Goal: Information Seeking & Learning: Check status

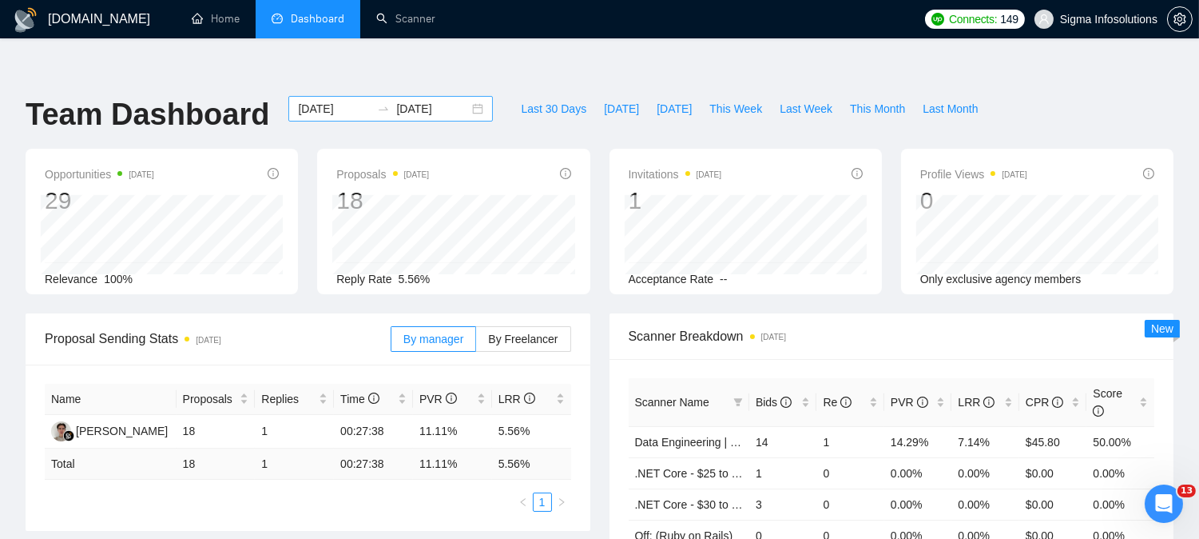
click at [325, 100] on input "2025-08-28" at bounding box center [334, 109] width 73 height 18
click at [337, 100] on input "2025-08-28" at bounding box center [334, 109] width 73 height 18
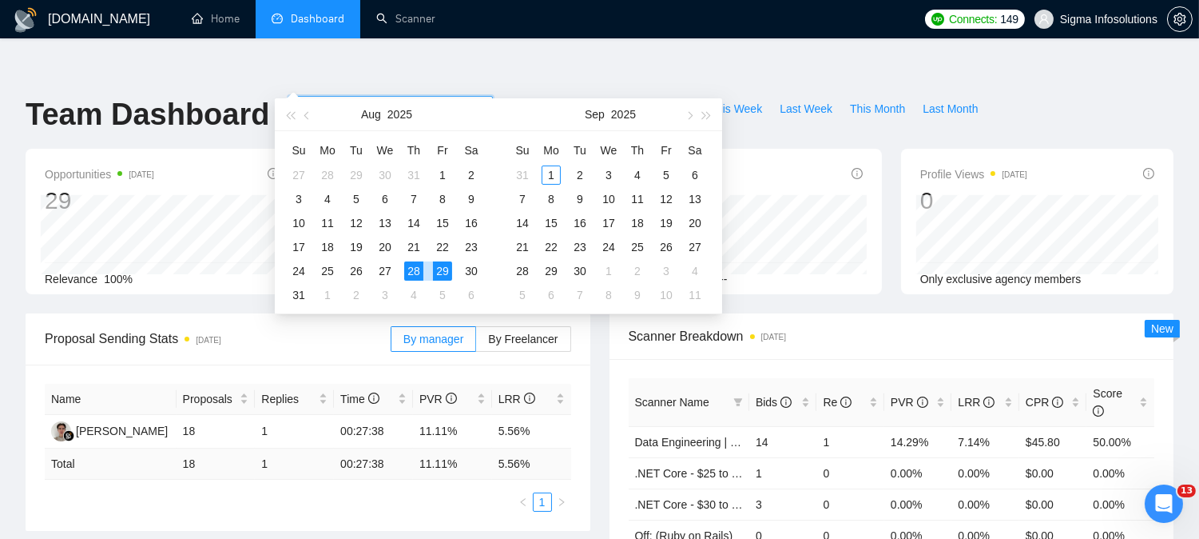
click at [411, 270] on div "28" at bounding box center [413, 270] width 19 height 19
click at [435, 268] on div "29" at bounding box center [442, 270] width 19 height 19
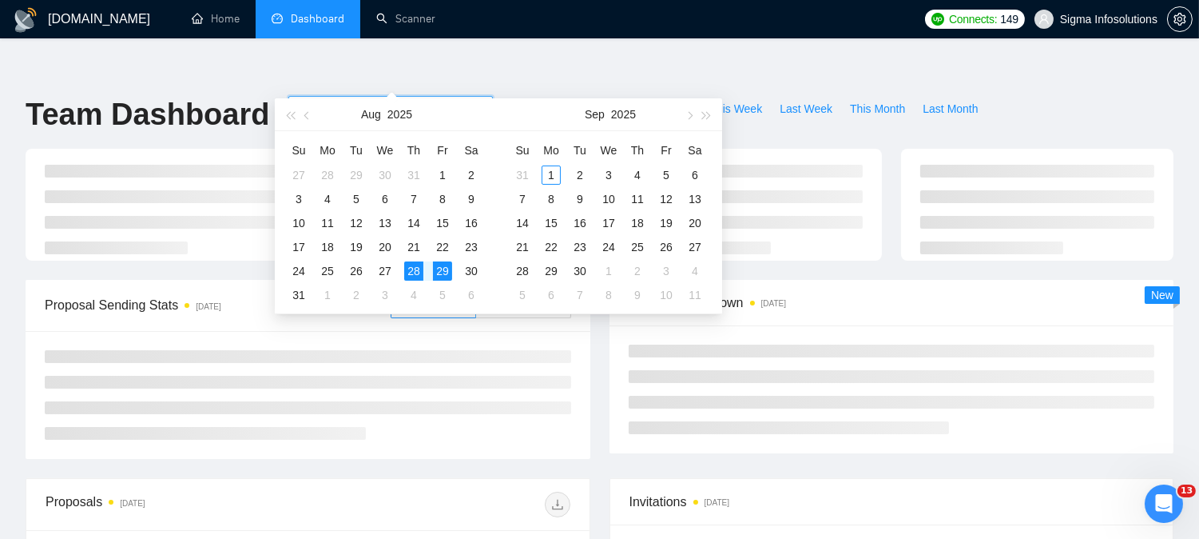
click at [314, 100] on input "2025-08-28" at bounding box center [334, 109] width 73 height 18
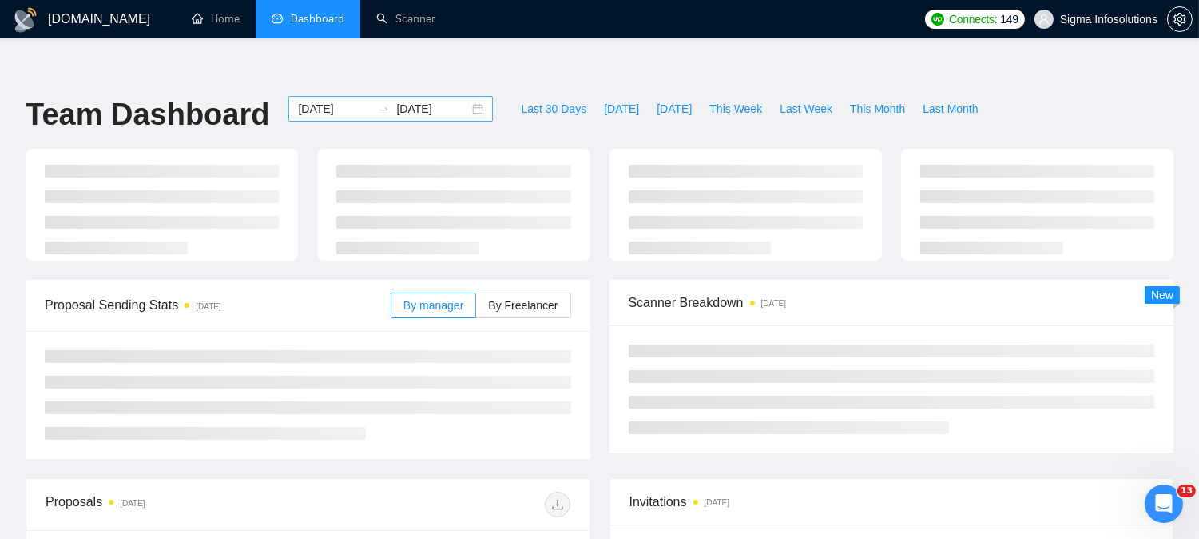
click at [323, 100] on input "2025-08-28" at bounding box center [334, 109] width 73 height 18
click at [320, 100] on input "2025-08-28" at bounding box center [334, 109] width 73 height 18
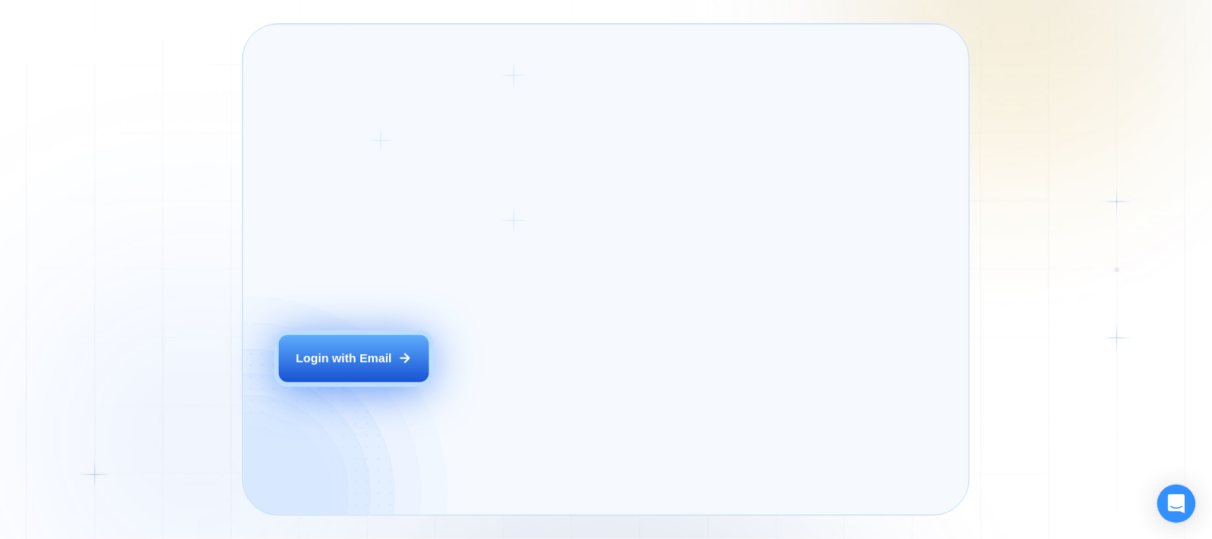
click at [384, 352] on div "Login with Email" at bounding box center [344, 358] width 96 height 17
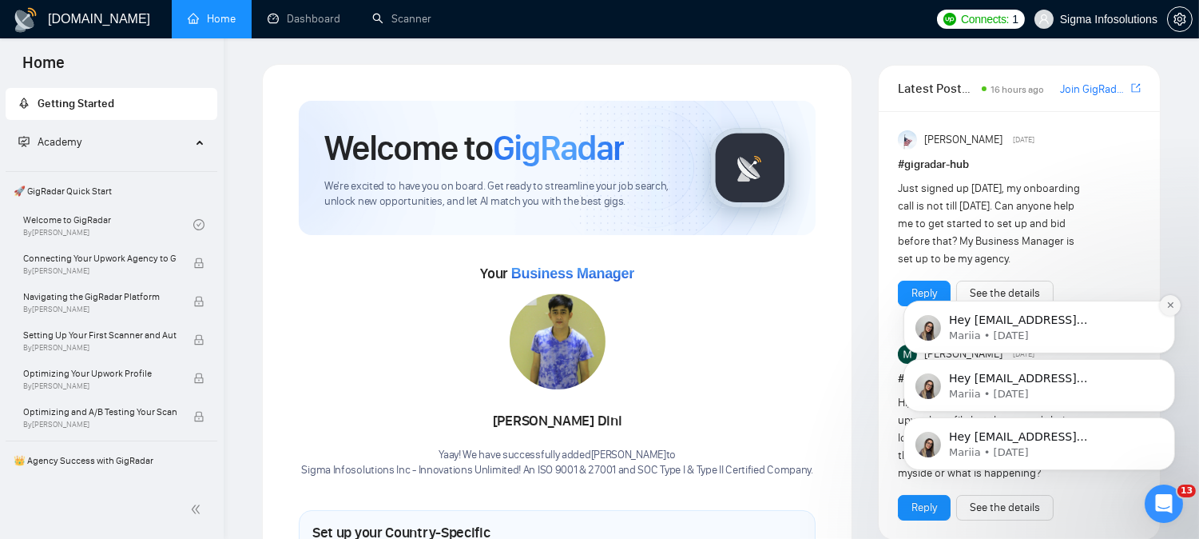
click at [1166, 303] on icon "Dismiss notification" at bounding box center [1170, 304] width 9 height 9
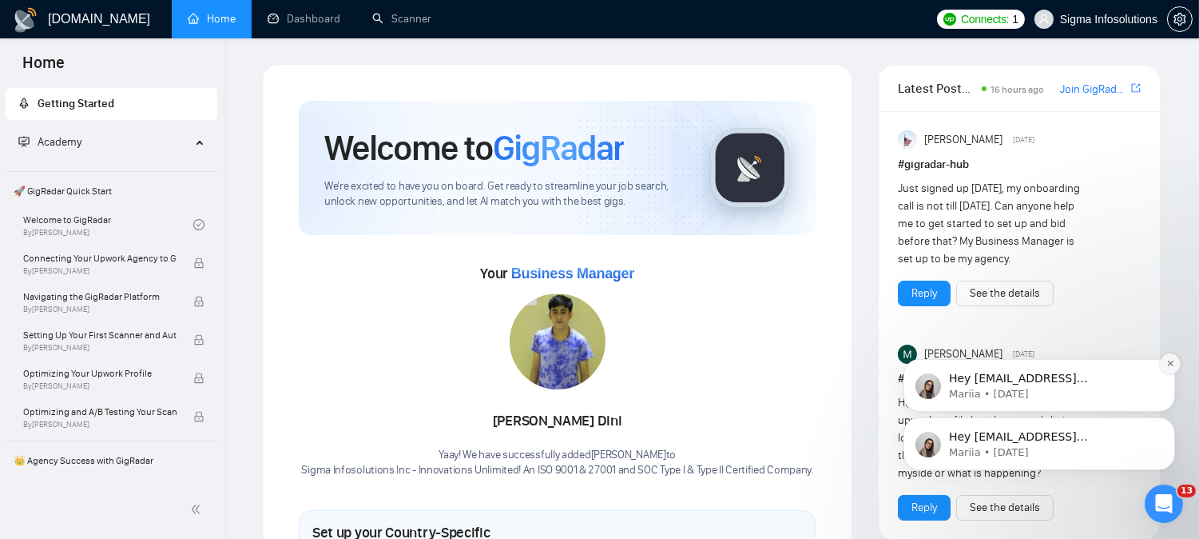
click at [1166, 360] on icon "Dismiss notification" at bounding box center [1170, 362] width 9 height 9
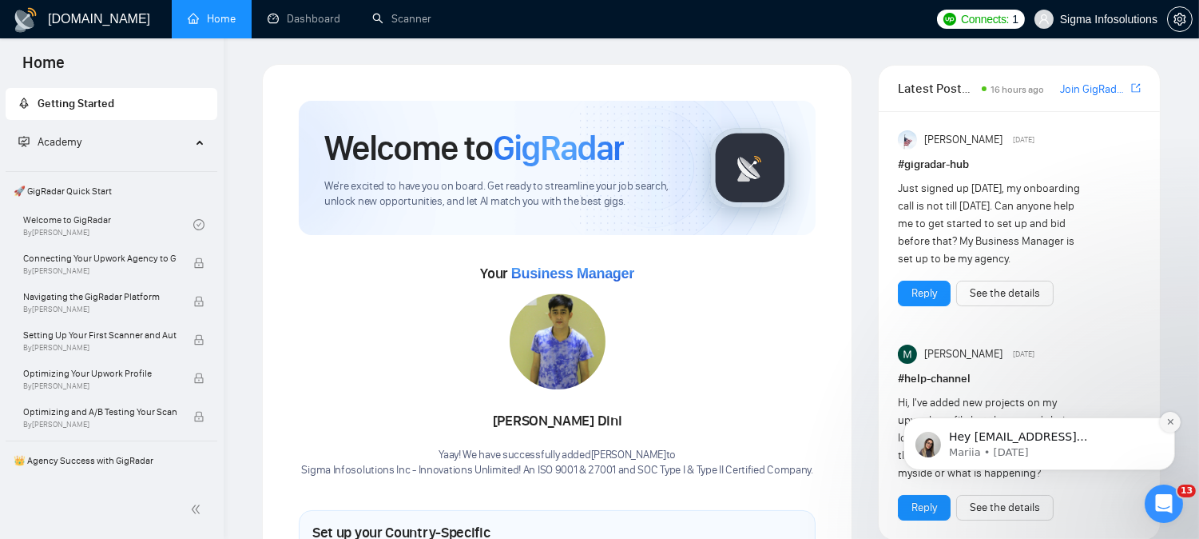
click at [1171, 421] on icon "Dismiss notification" at bounding box center [1170, 420] width 9 height 9
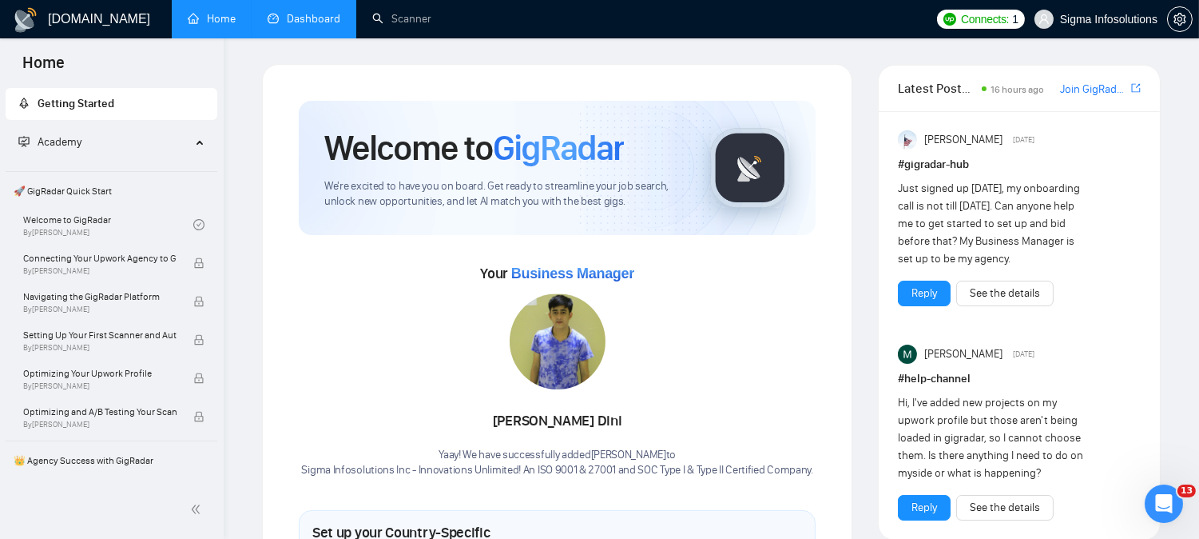
click at [300, 20] on link "Dashboard" at bounding box center [304, 19] width 73 height 14
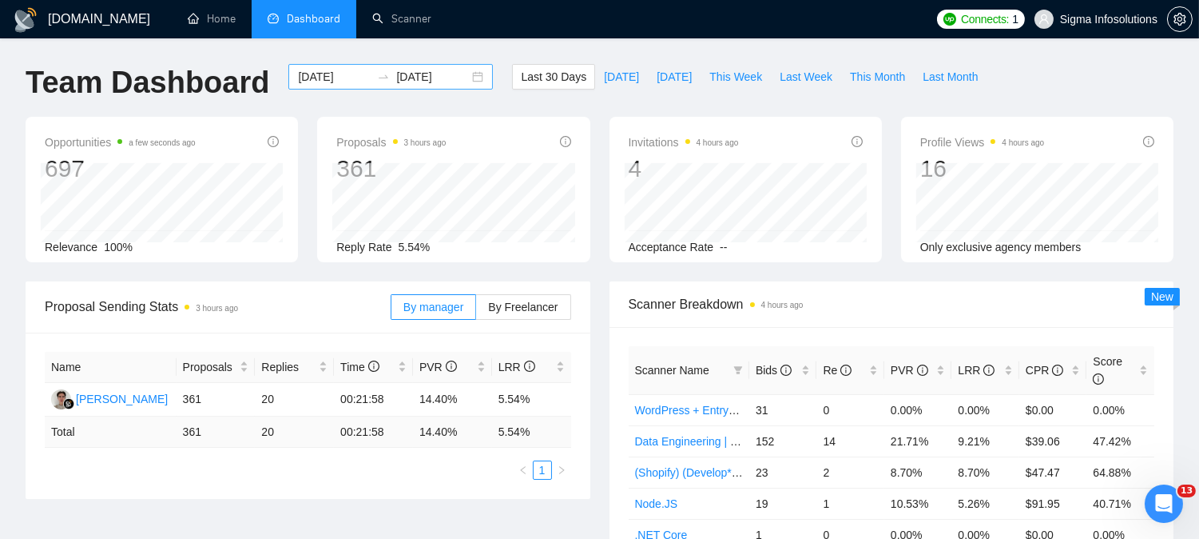
click at [304, 77] on input "[DATE]" at bounding box center [334, 77] width 73 height 18
click at [330, 76] on input "[DATE]" at bounding box center [334, 77] width 73 height 18
click at [321, 83] on input "[DATE]" at bounding box center [334, 77] width 73 height 18
click at [314, 75] on input "[DATE]" at bounding box center [334, 77] width 73 height 18
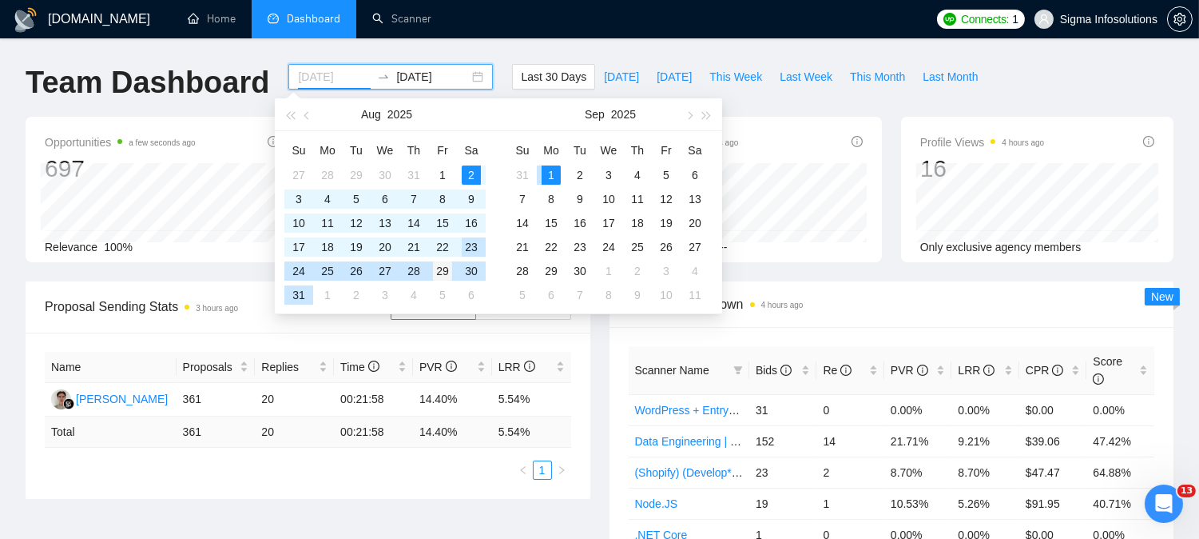
type input "[DATE]"
click at [444, 274] on div "29" at bounding box center [442, 270] width 19 height 19
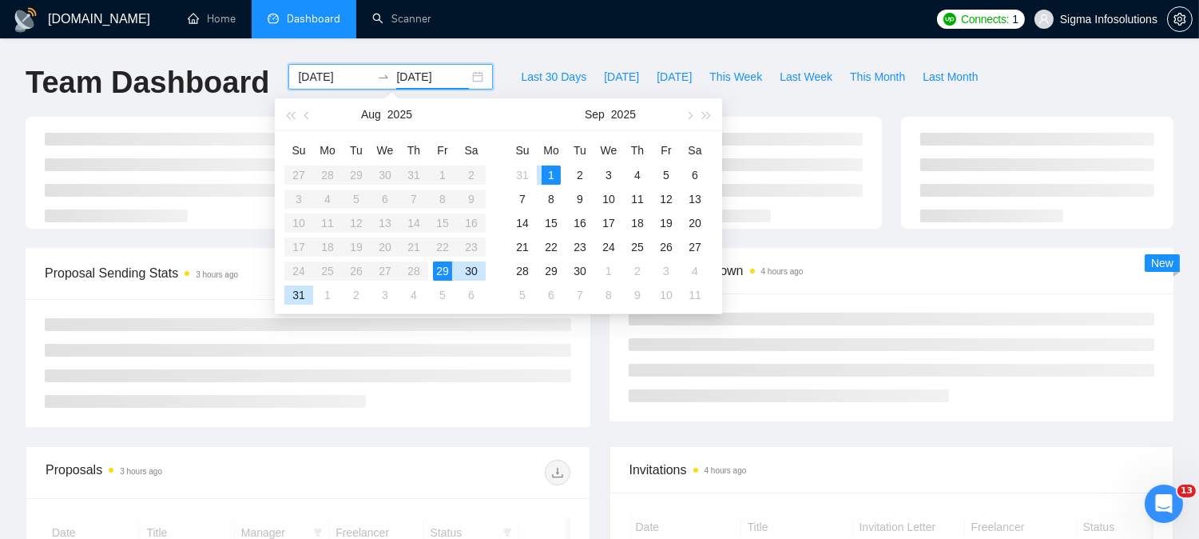
click at [555, 173] on div "1" at bounding box center [551, 174] width 19 height 19
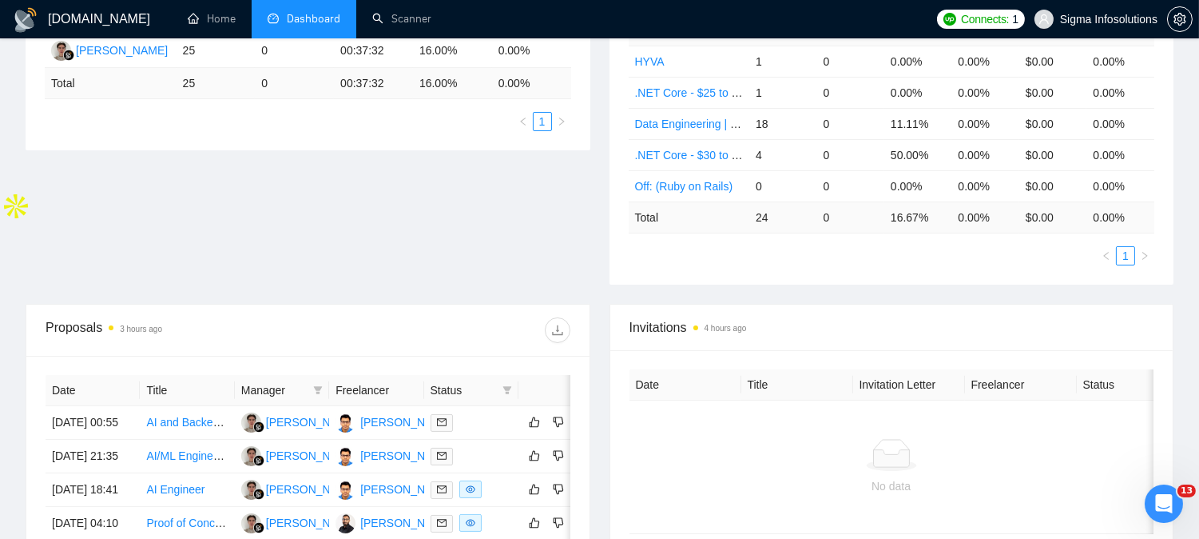
scroll to position [355, 0]
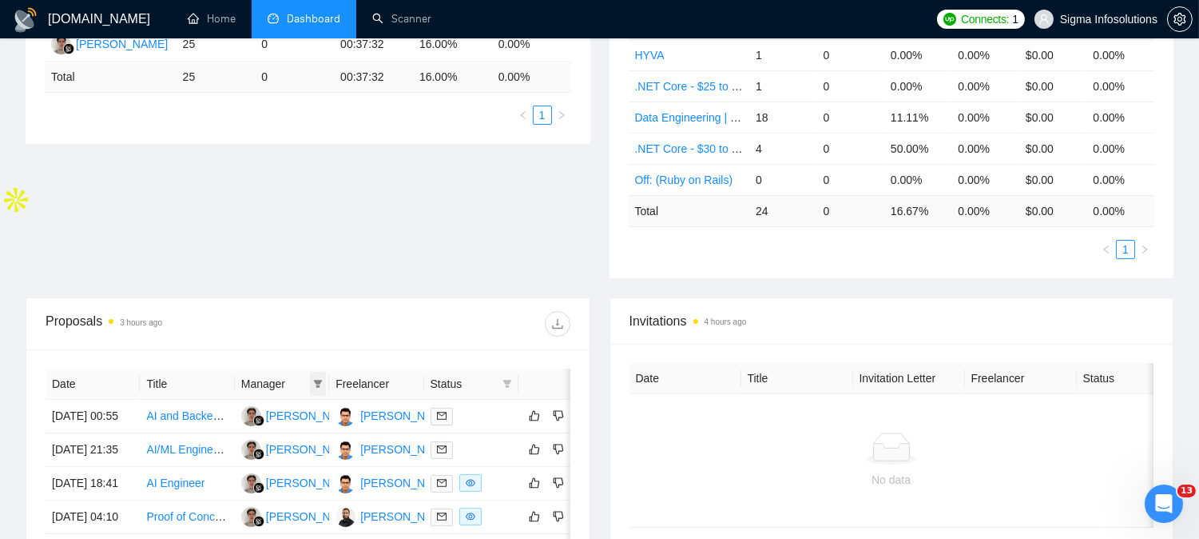
click at [316, 380] on icon "filter" at bounding box center [318, 384] width 9 height 8
click at [197, 399] on input "checkbox" at bounding box center [196, 396] width 13 height 13
checkbox input "true"
click at [455, 311] on div at bounding box center [439, 324] width 262 height 26
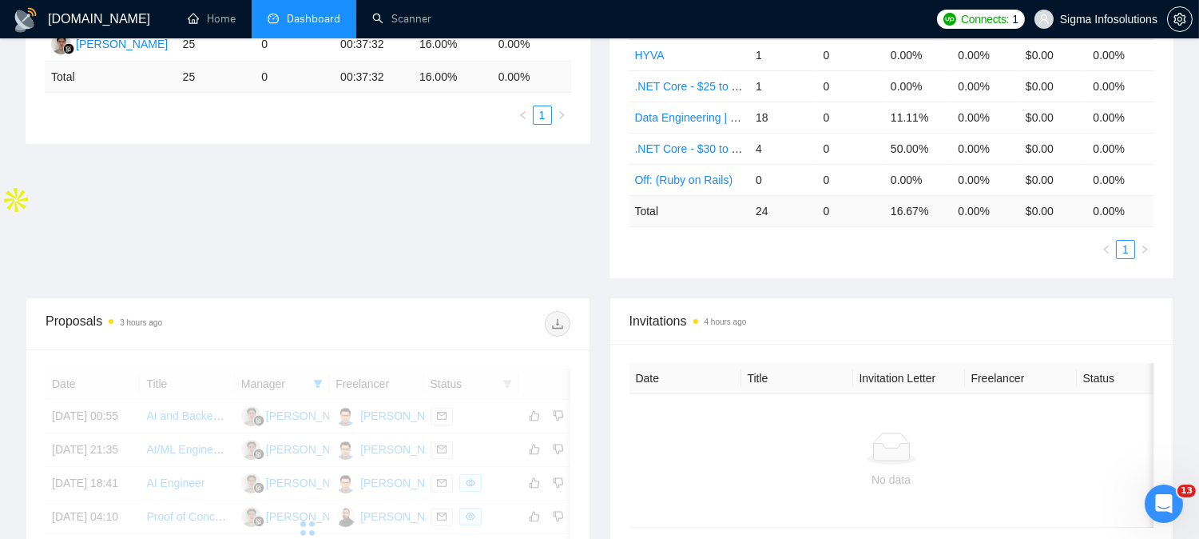
scroll to position [532, 0]
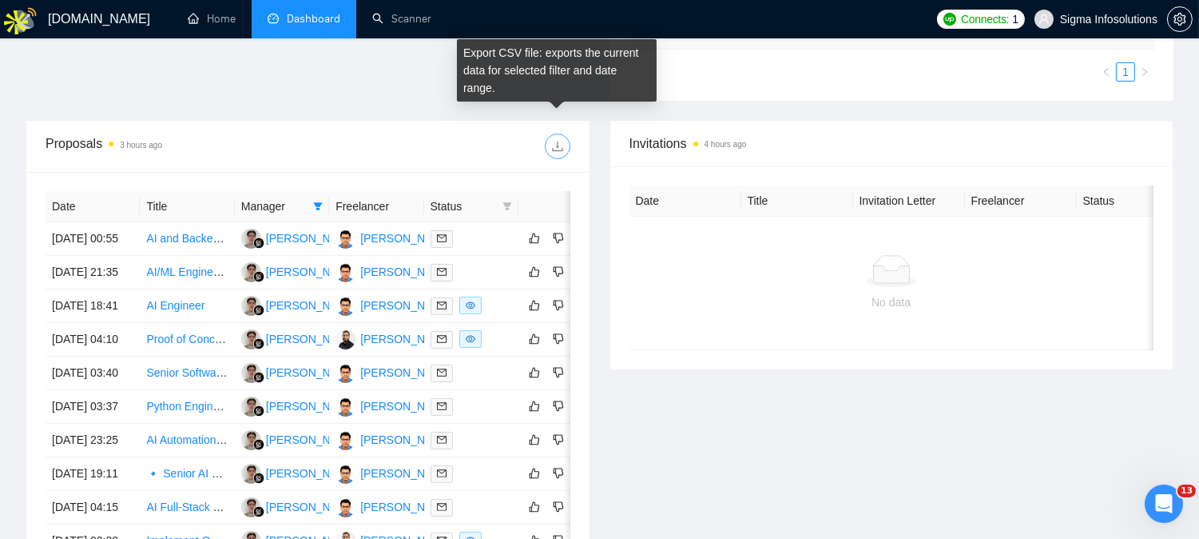
click at [560, 140] on icon "download" at bounding box center [557, 146] width 13 height 13
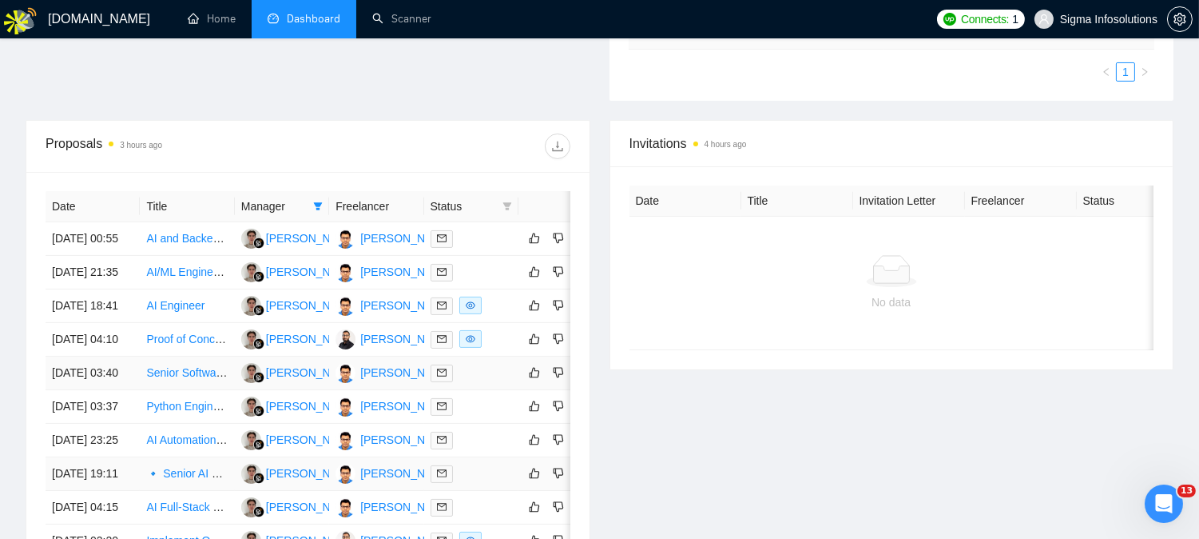
scroll to position [709, 0]
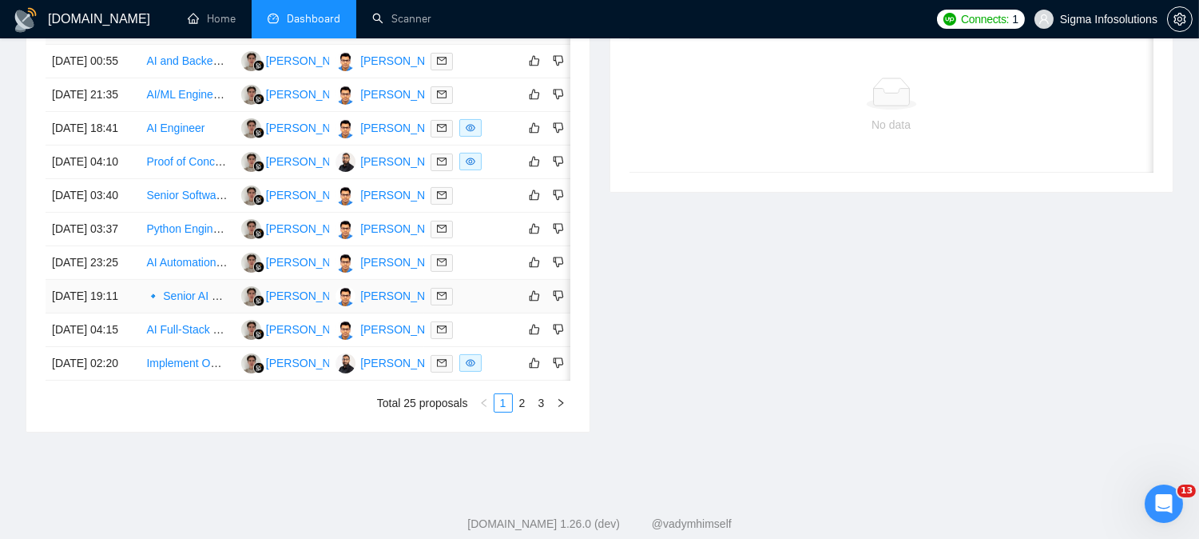
click at [434, 305] on span at bounding box center [442, 297] width 22 height 18
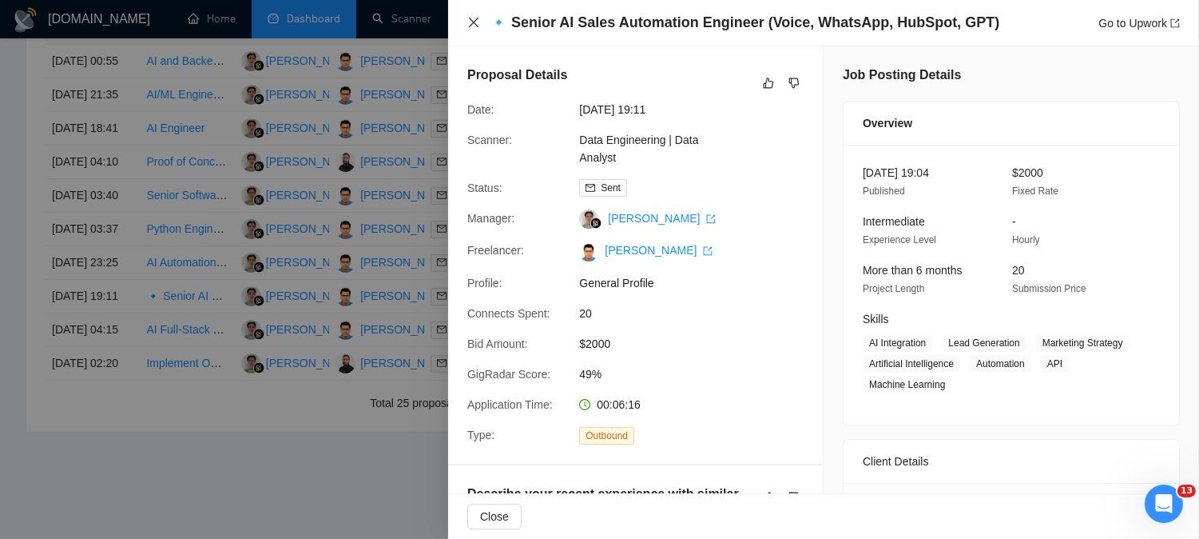
click at [473, 22] on icon "close" at bounding box center [474, 23] width 10 height 10
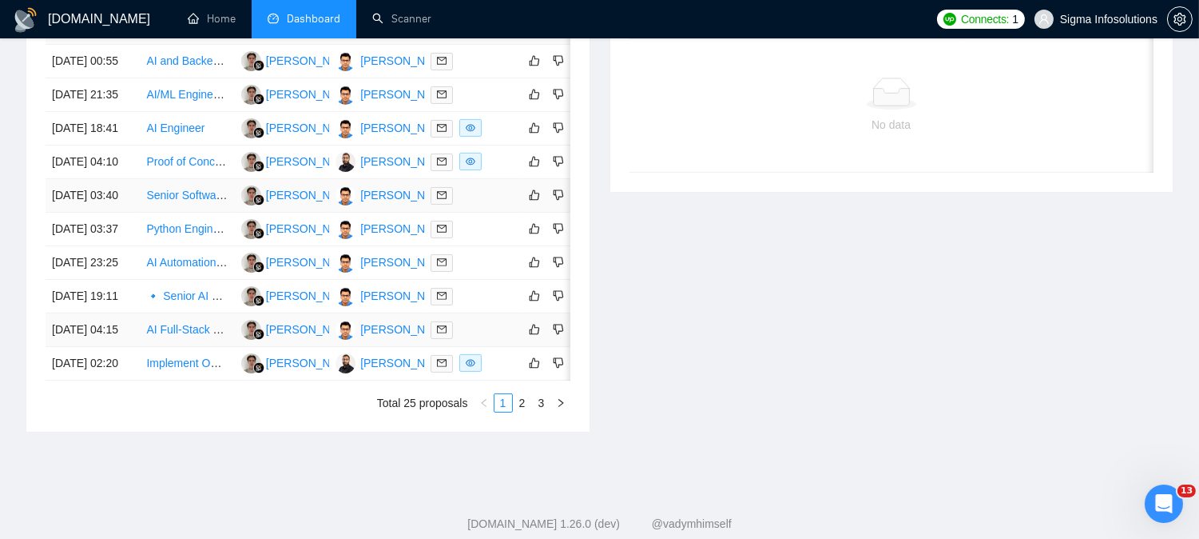
click at [440, 334] on icon "mail" at bounding box center [442, 329] width 10 height 10
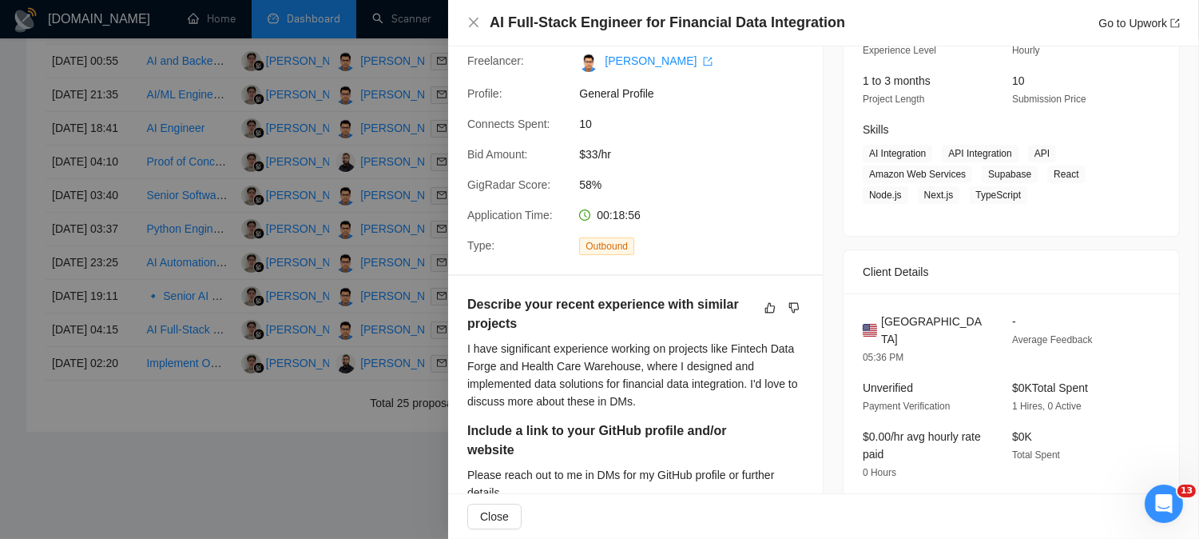
scroll to position [266, 0]
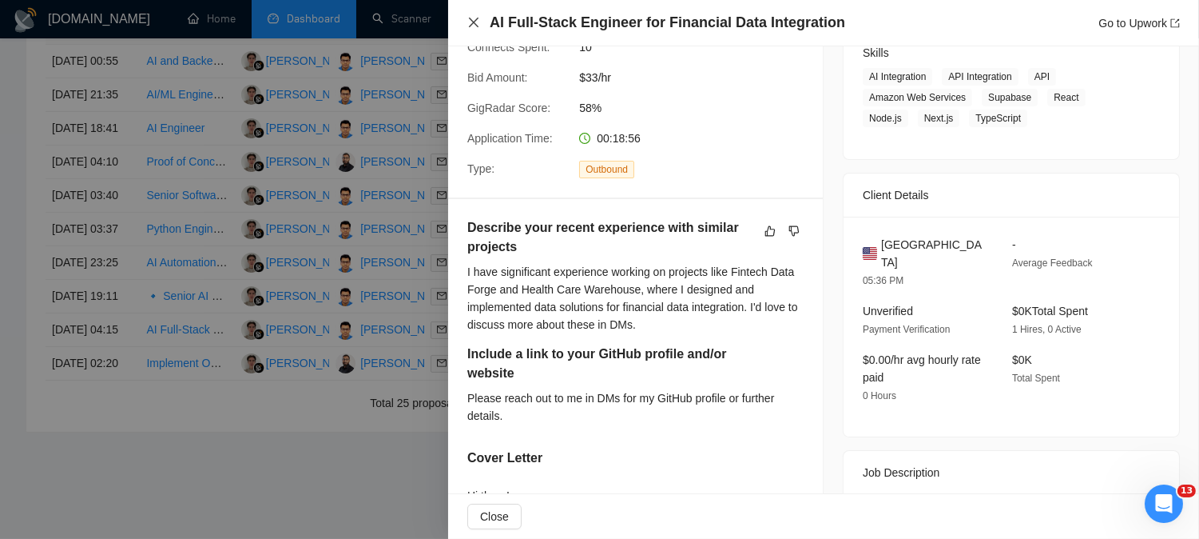
click at [468, 20] on icon "close" at bounding box center [473, 22] width 13 height 13
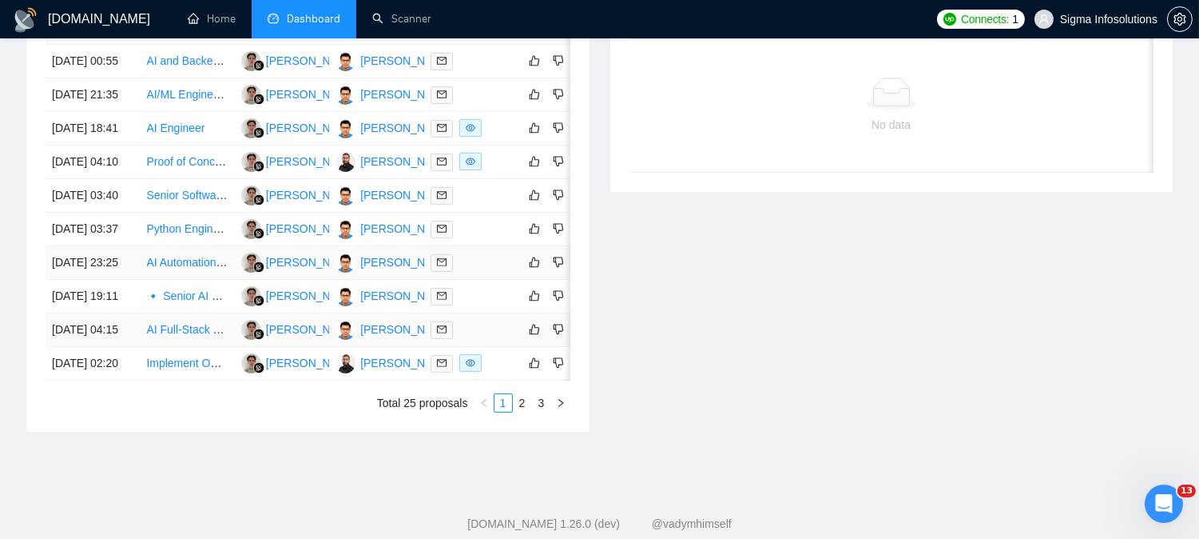
scroll to position [892, 0]
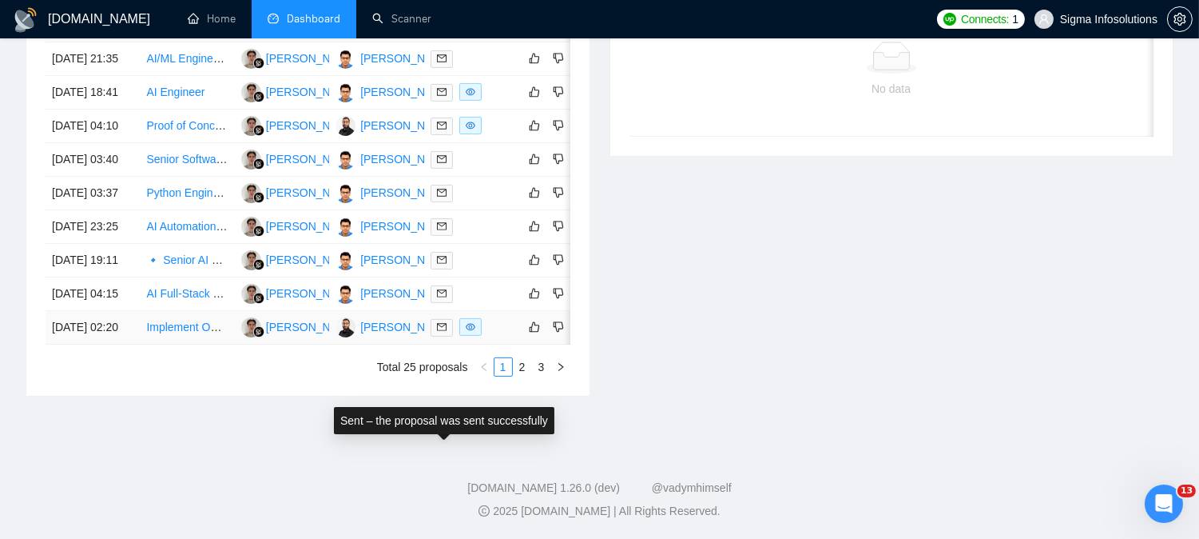
click at [439, 322] on icon "mail" at bounding box center [442, 327] width 10 height 10
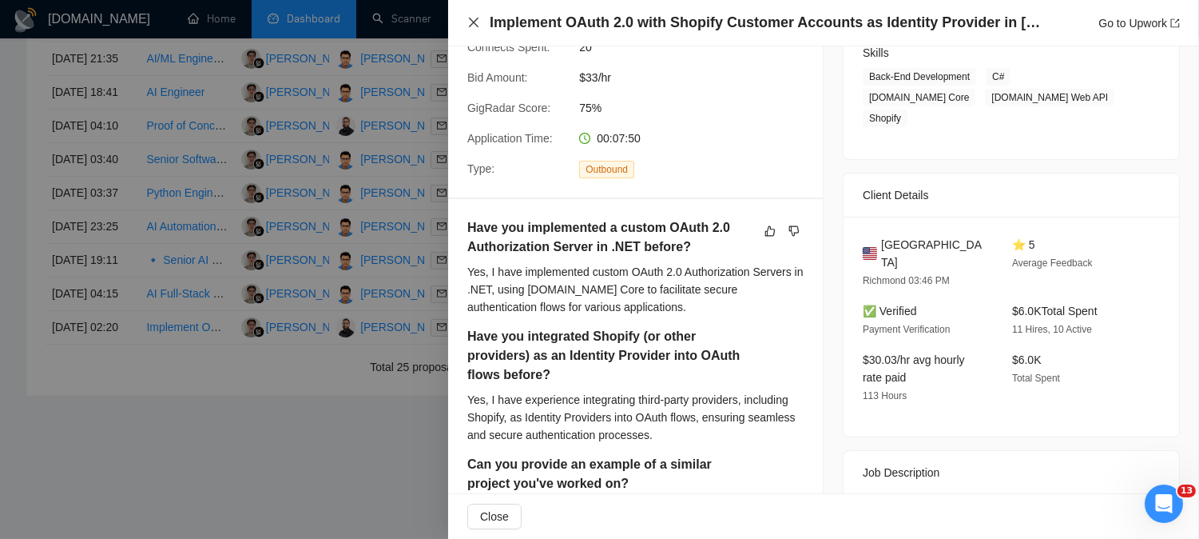
click at [471, 21] on icon "close" at bounding box center [474, 23] width 10 height 10
